Goal: Check status: Check status

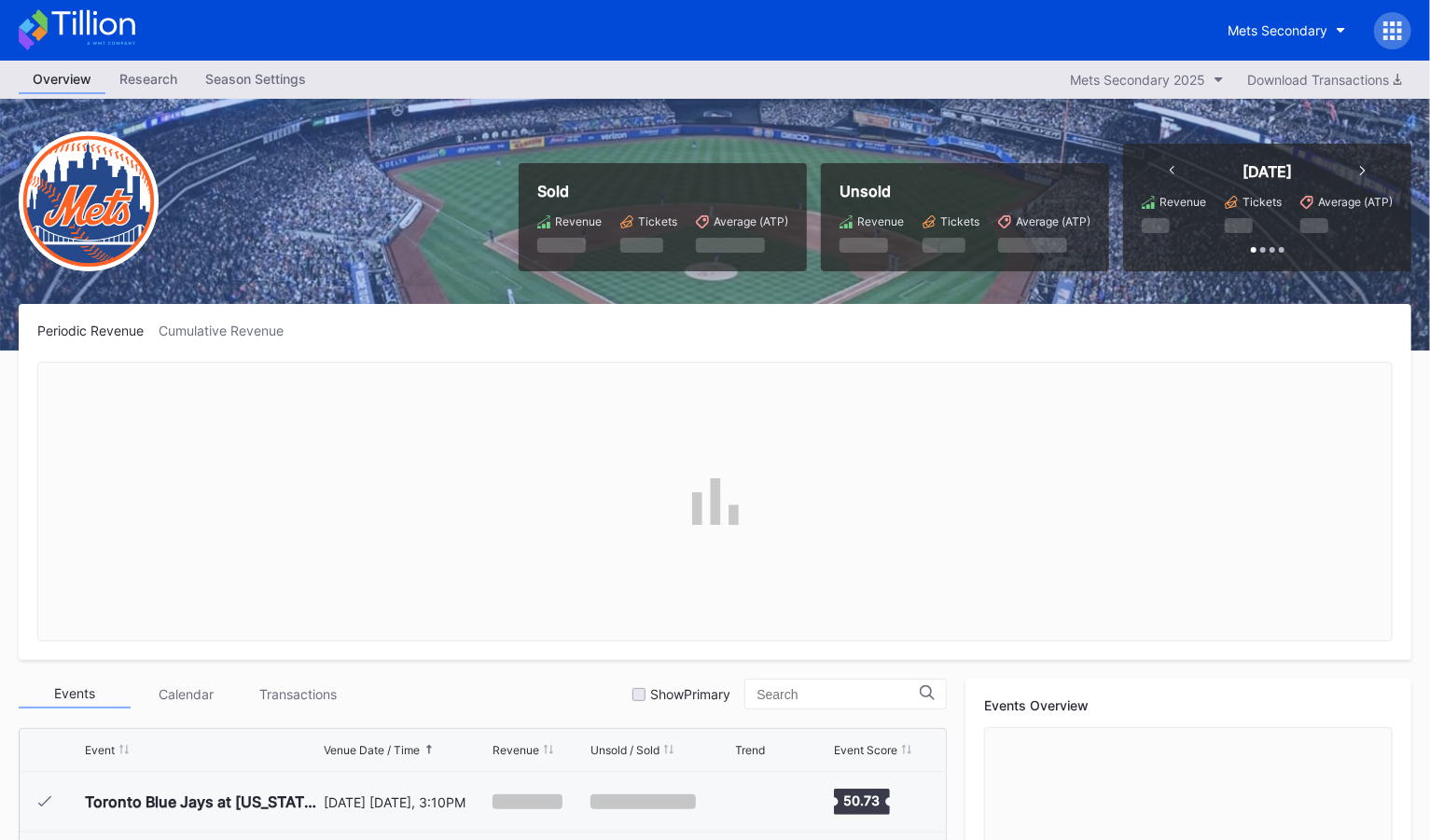
scroll to position [4668, 0]
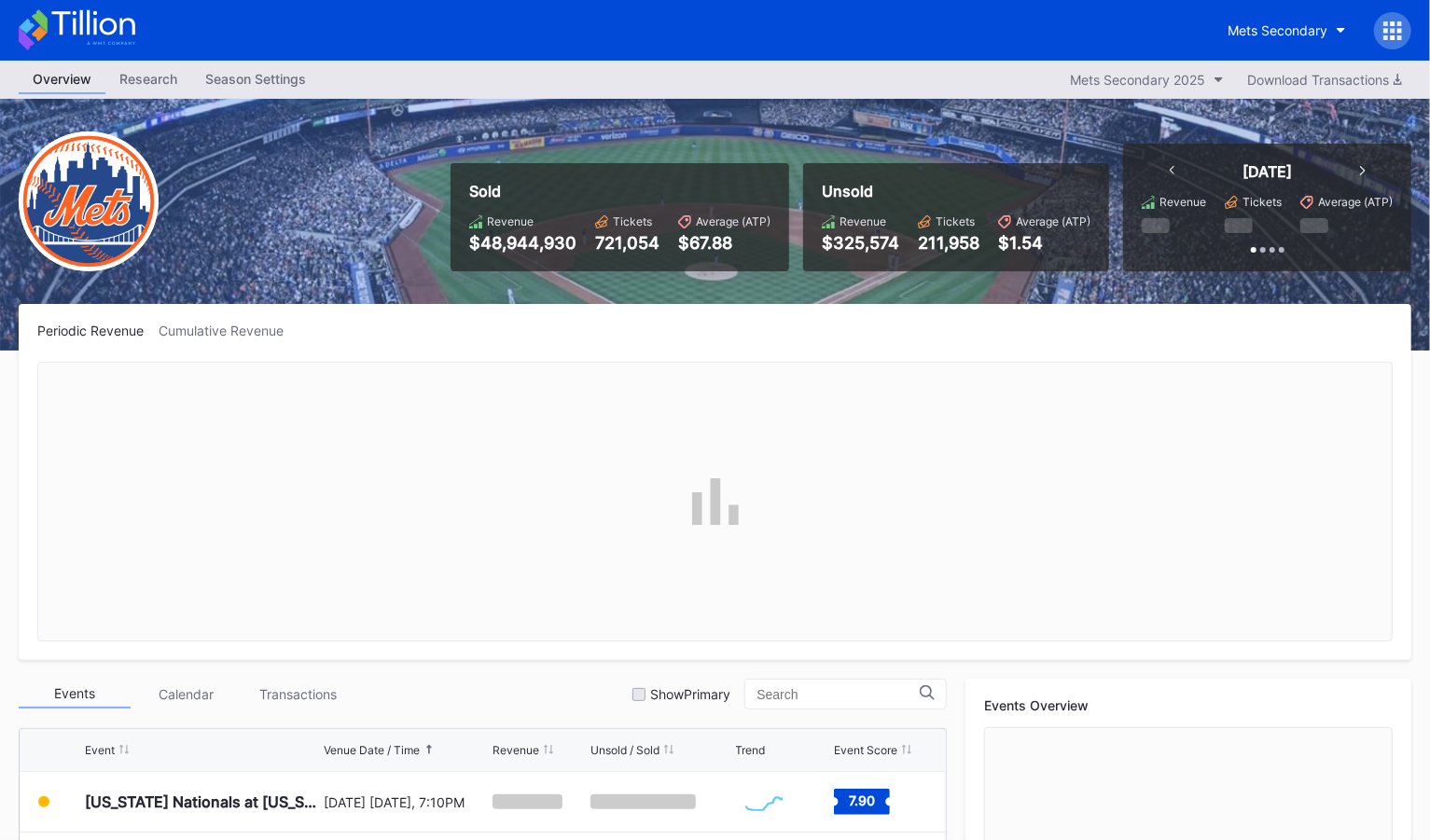
click at [1385, 28] on icon at bounding box center [1385, 30] width 5 height 5
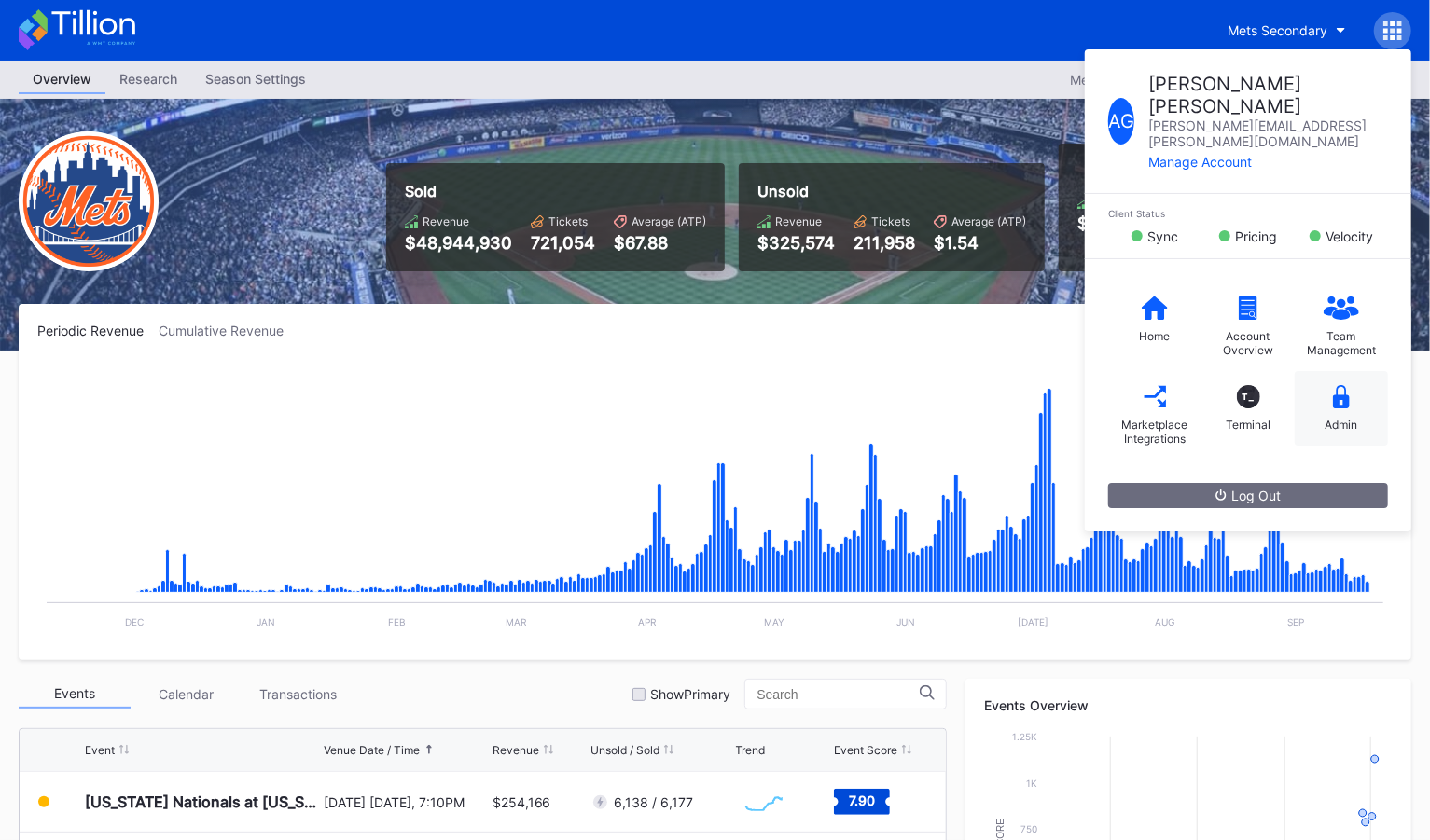
click at [1343, 418] on div "Admin" at bounding box center [1342, 425] width 33 height 14
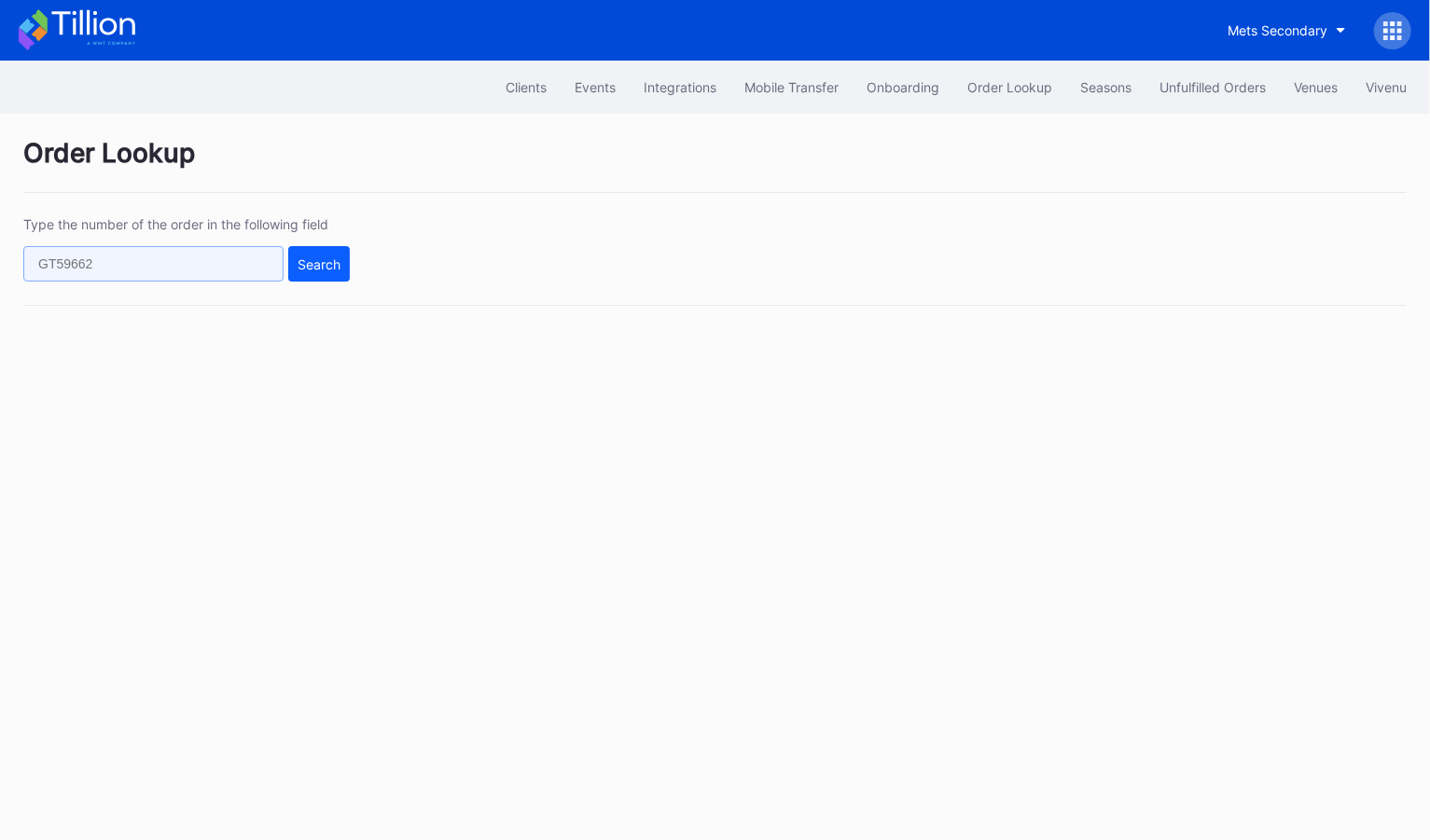
click at [84, 254] on input "text" at bounding box center [154, 264] width 261 height 36
paste input "397827292"
type input "397827292"
click at [318, 271] on button "Search" at bounding box center [319, 264] width 62 height 36
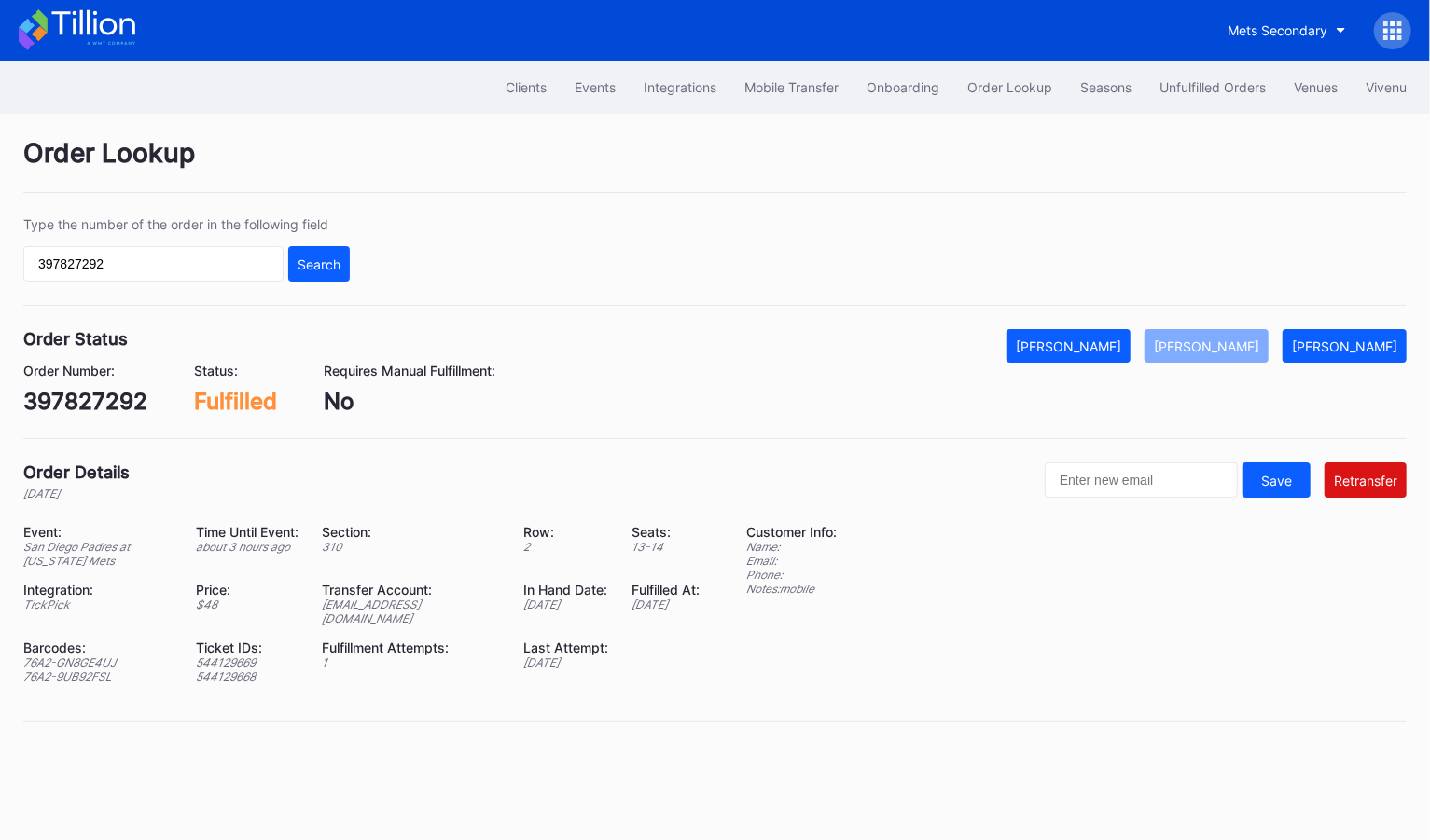
click at [240, 412] on div "Fulfilled" at bounding box center [235, 401] width 83 height 27
click at [398, 544] on div "310" at bounding box center [411, 547] width 178 height 14
click at [1204, 89] on div "Unfulfilled Orders" at bounding box center [1212, 87] width 106 height 16
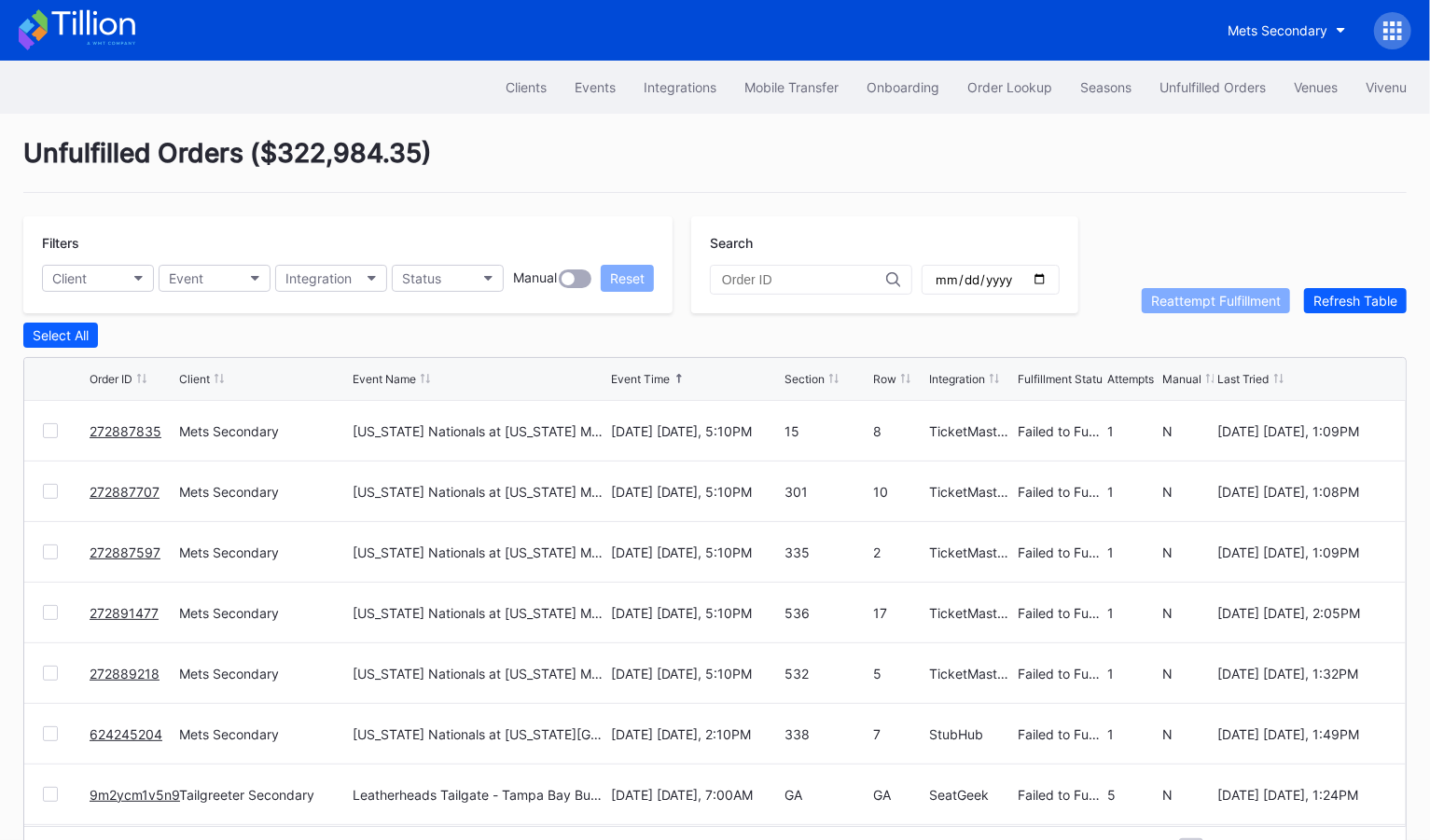
click at [732, 154] on div "Unfulfilled Orders ( $322,984.35 )" at bounding box center [715, 165] width 1383 height 56
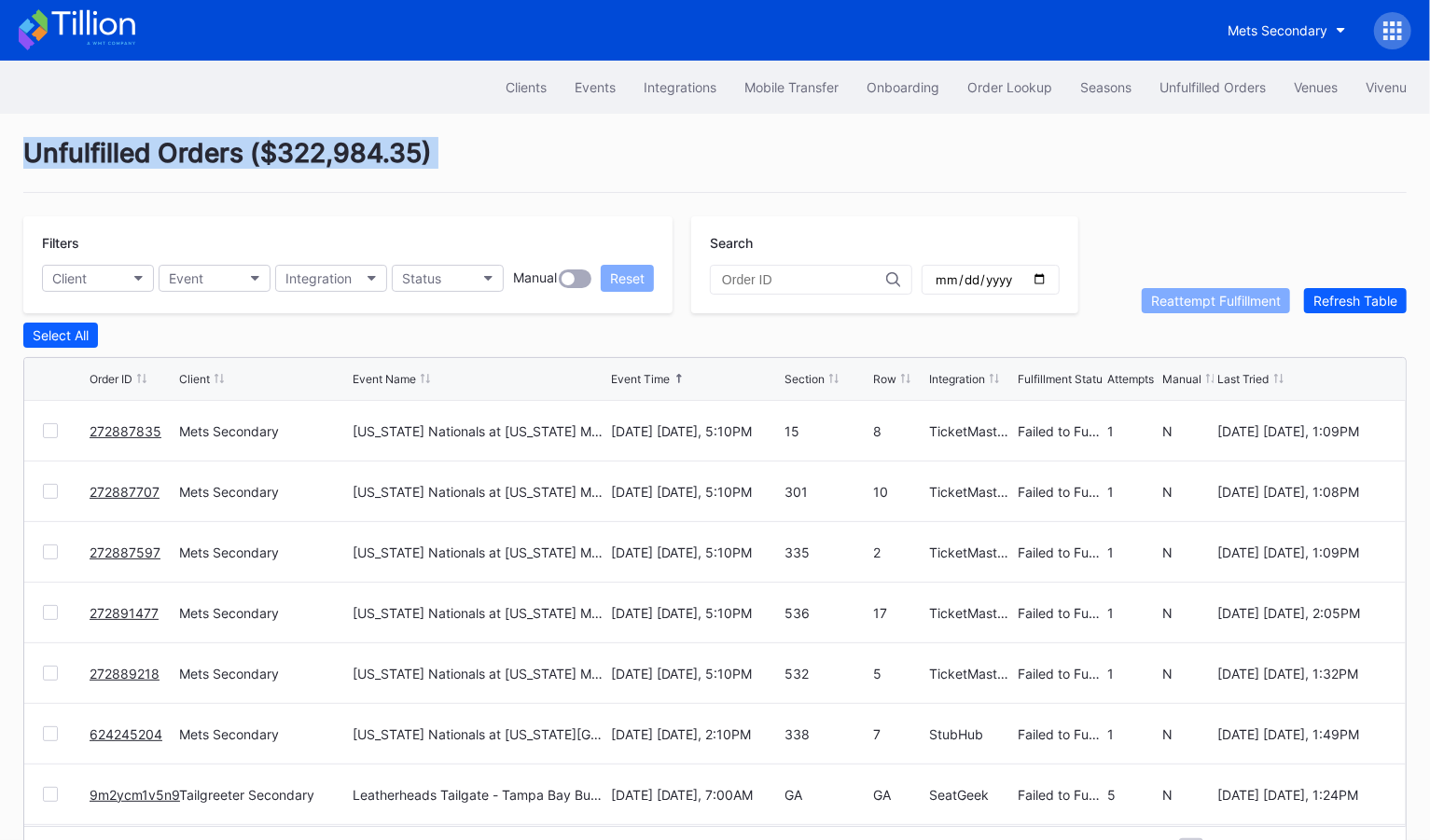
click at [732, 154] on div "Unfulfilled Orders ( $322,984.35 )" at bounding box center [715, 165] width 1383 height 56
click at [732, 163] on div "Unfulfilled Orders ( $322,984.35 )" at bounding box center [715, 165] width 1383 height 56
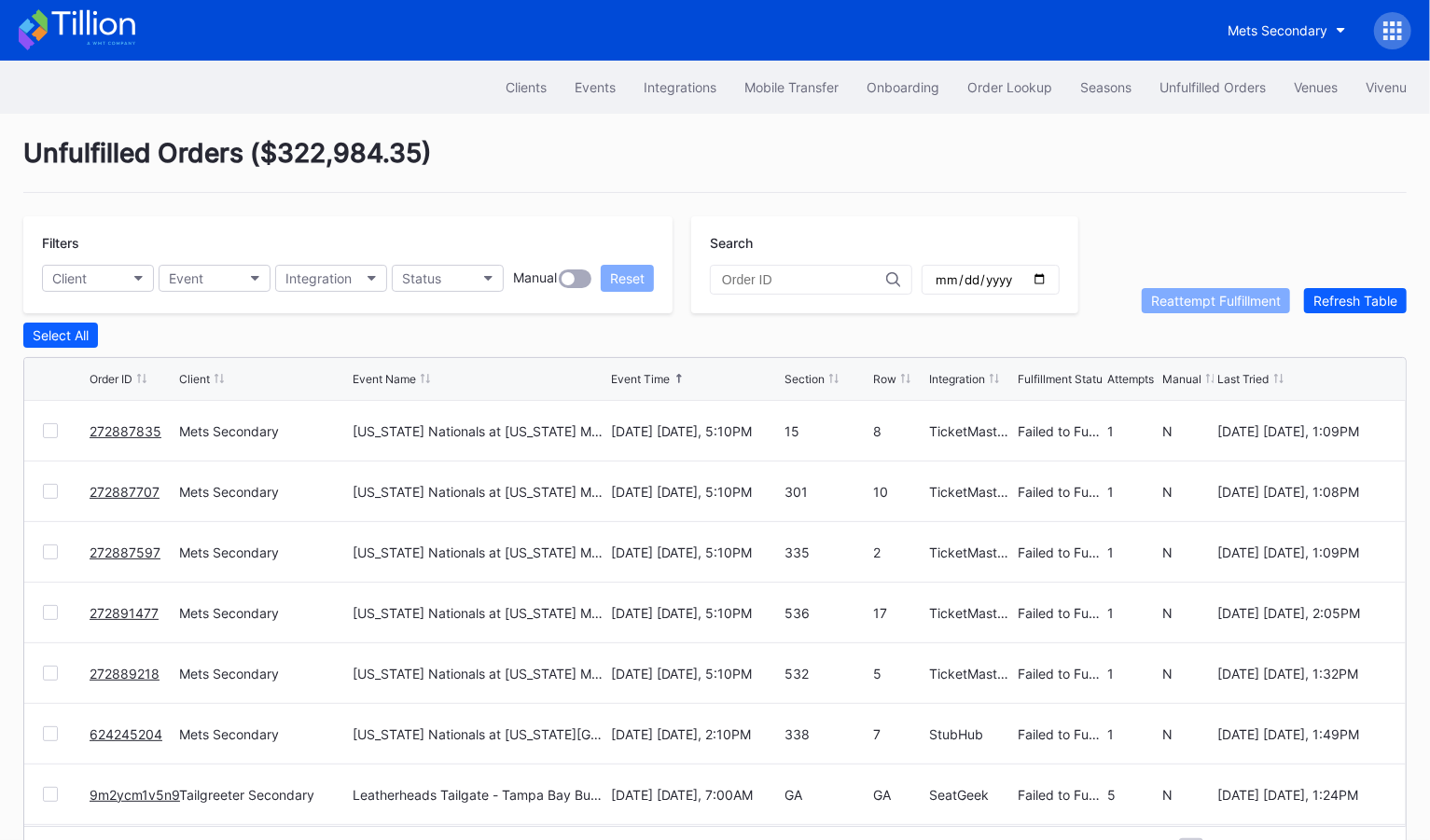
click at [732, 163] on div "Unfulfilled Orders ( $322,984.35 )" at bounding box center [715, 165] width 1383 height 56
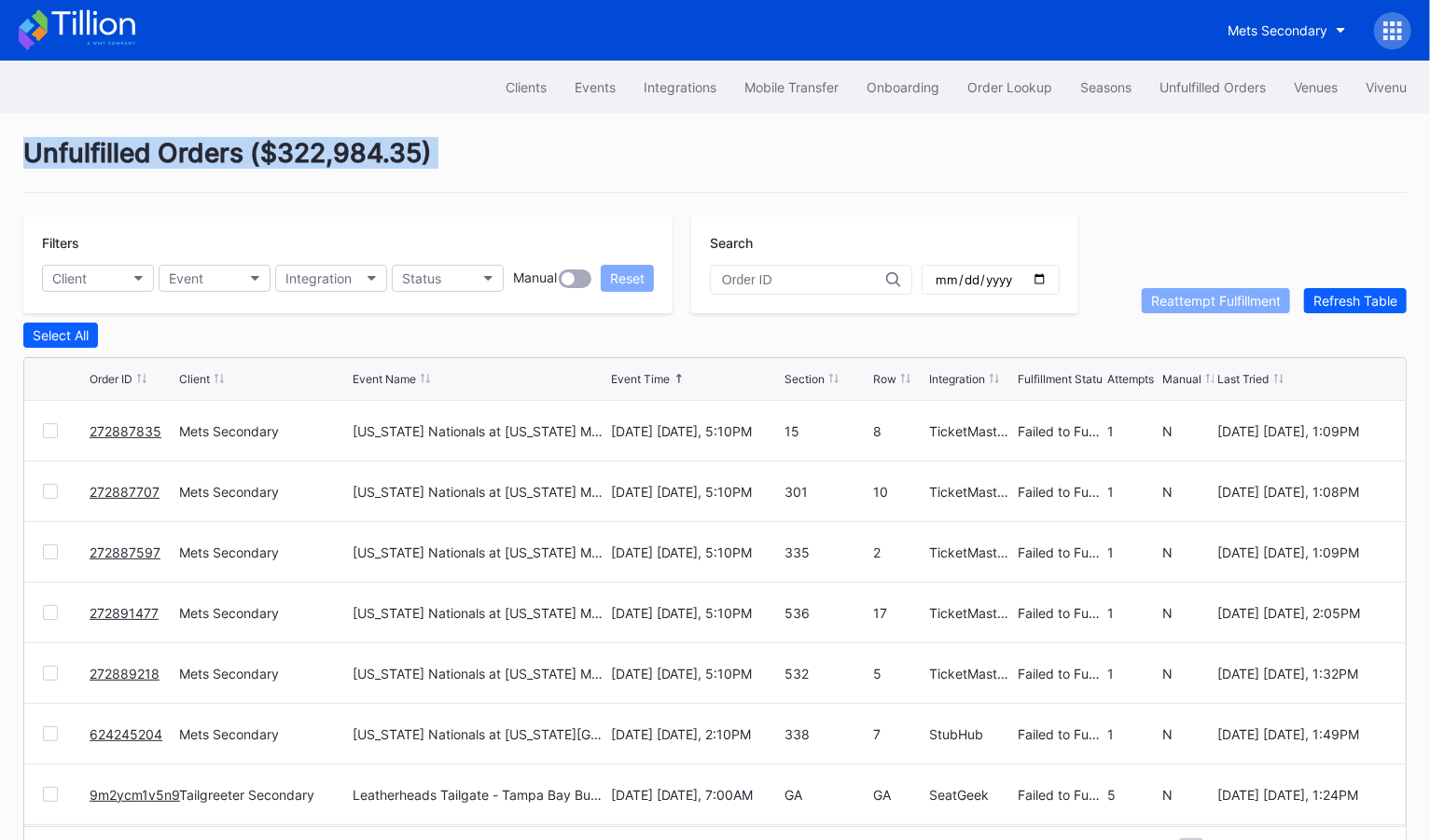
click at [732, 163] on div "Unfulfilled Orders ( $322,984.35 )" at bounding box center [715, 165] width 1383 height 56
click at [1037, 81] on div "Order Lookup" at bounding box center [1010, 87] width 85 height 16
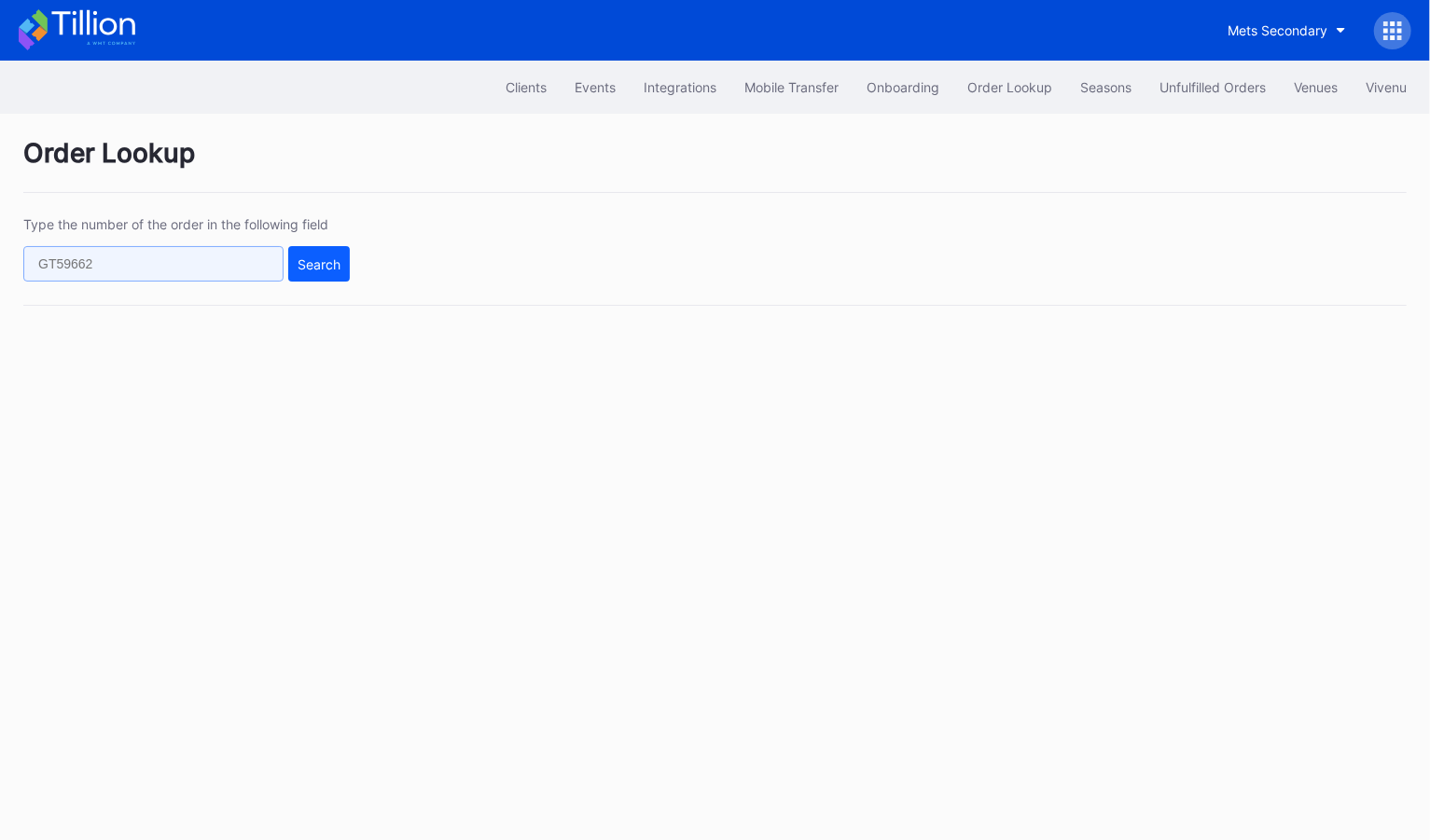
click at [225, 266] on input "text" at bounding box center [154, 264] width 261 height 36
paste input "397827292"
type input "397827292"
click at [337, 272] on button "Search" at bounding box center [319, 264] width 62 height 36
